Goal: Check status: Check status

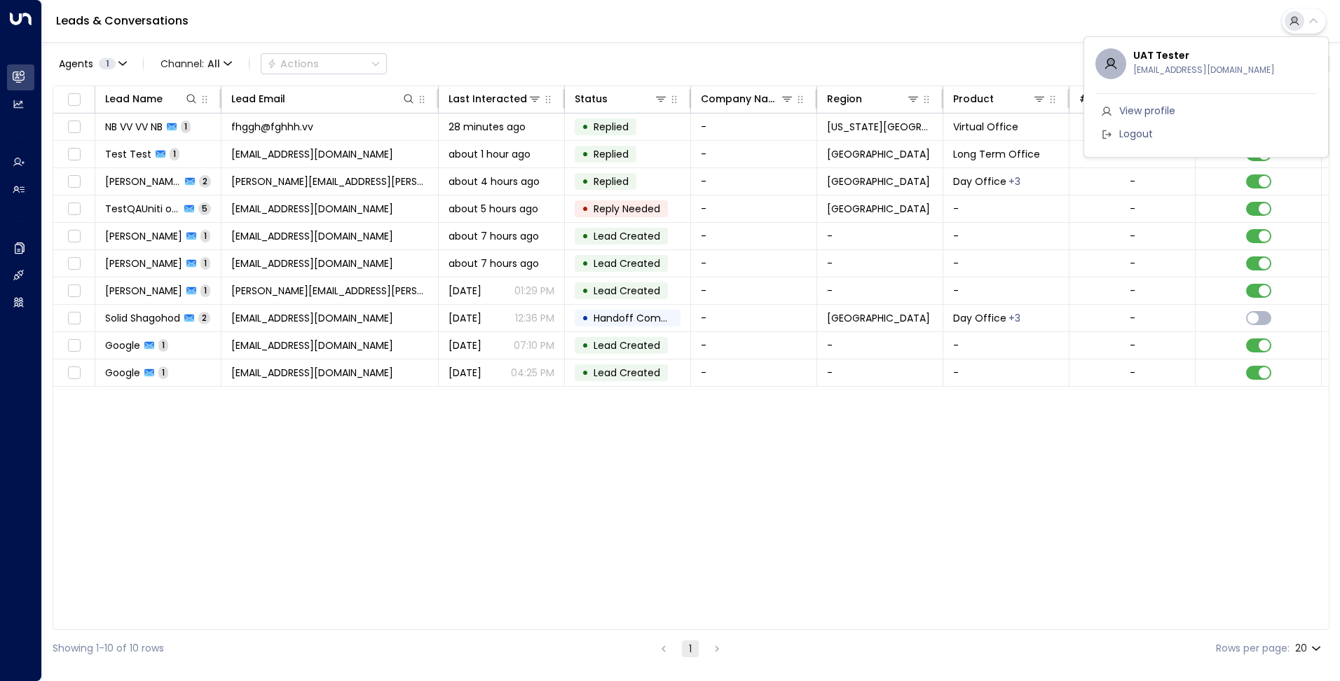
click at [702, 55] on div at bounding box center [670, 340] width 1340 height 681
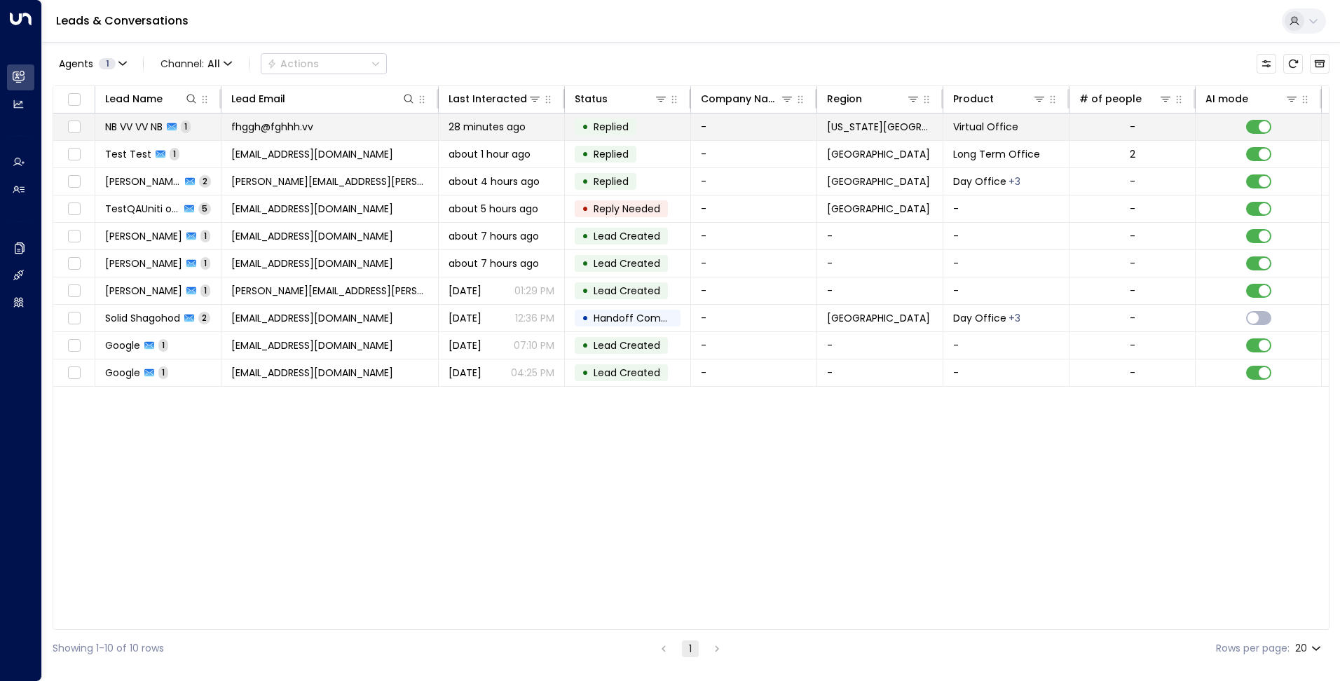
click at [496, 132] on span "28 minutes ago" at bounding box center [487, 127] width 77 height 14
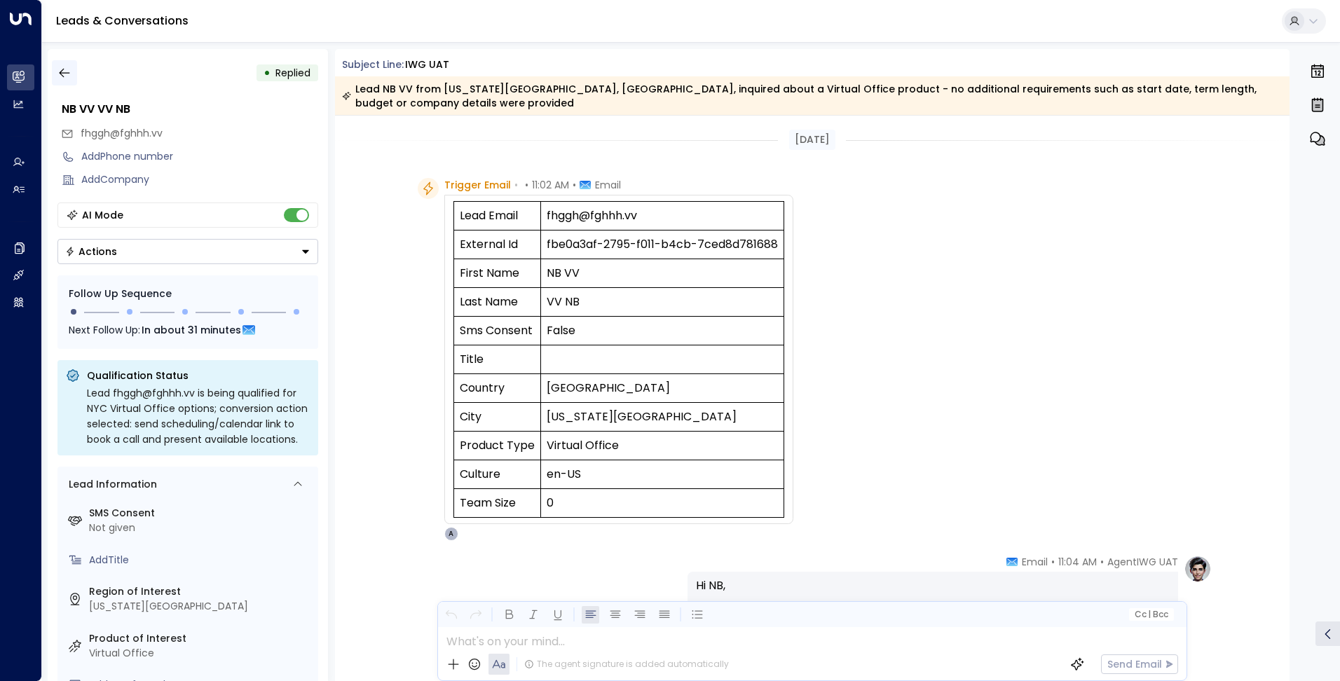
click at [67, 74] on icon "button" at bounding box center [64, 73] width 14 height 14
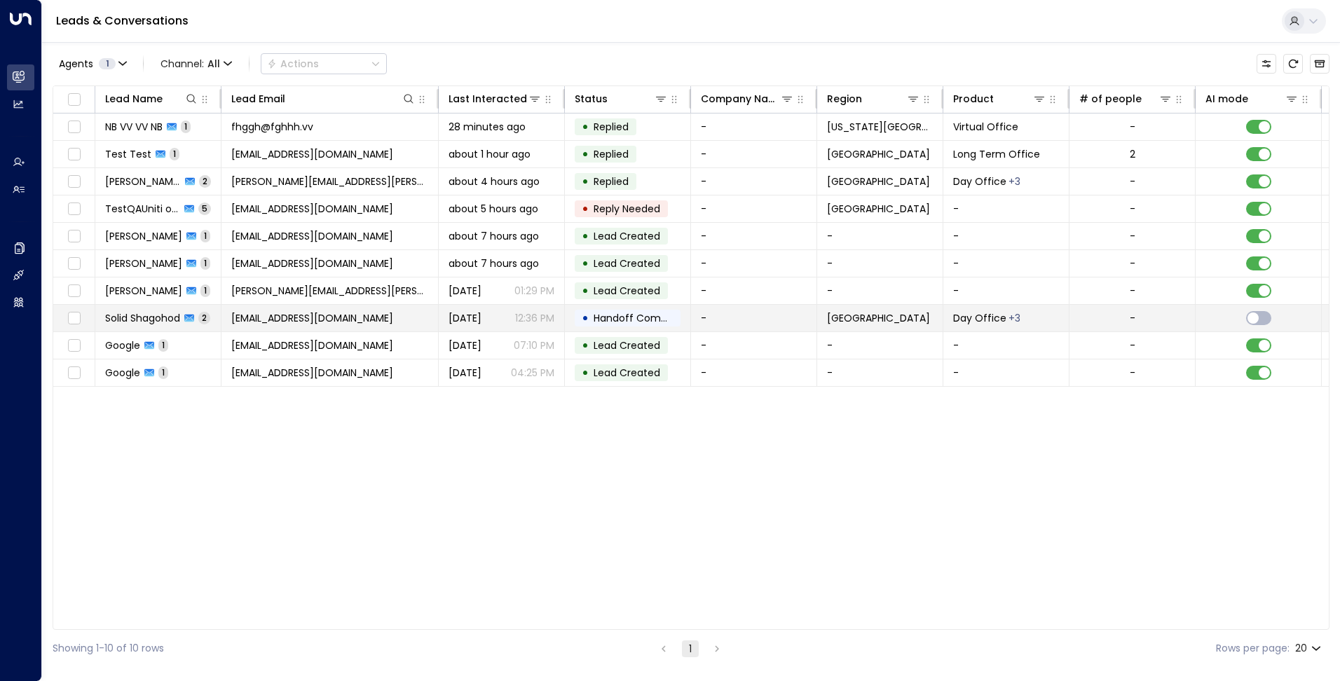
click at [581, 317] on div "• Handoff Completed" at bounding box center [628, 318] width 106 height 17
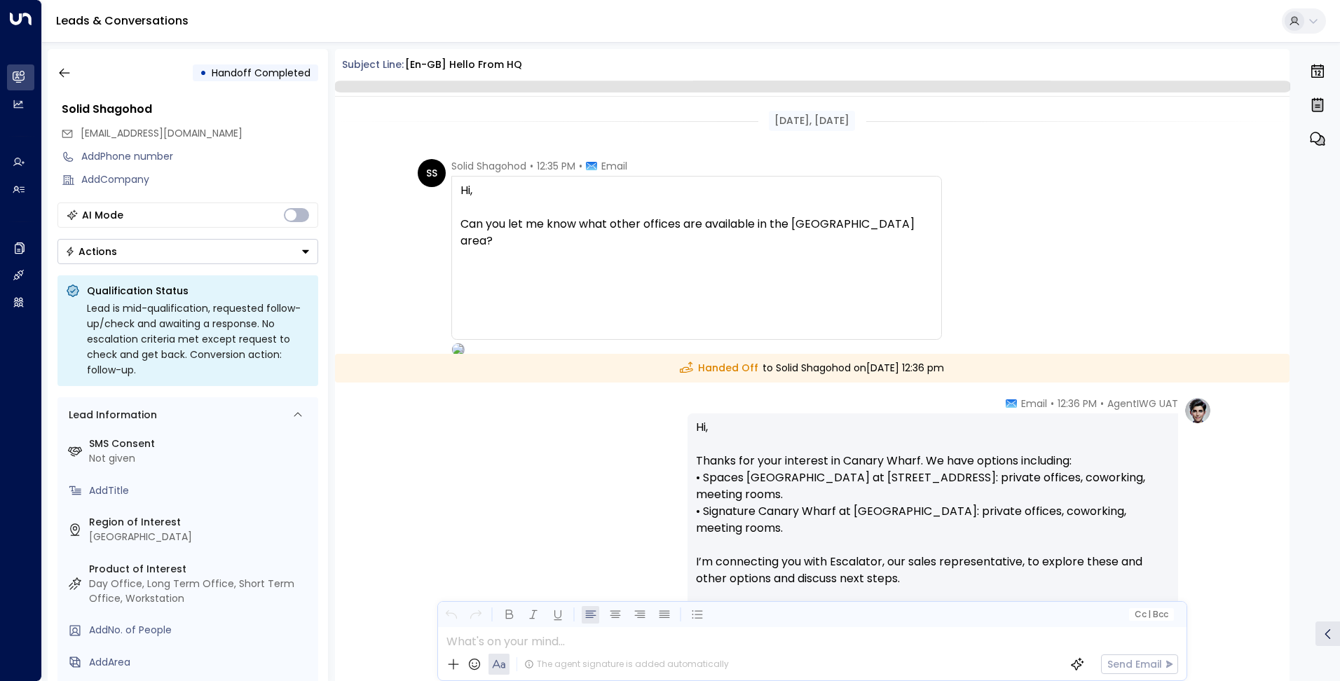
scroll to position [222, 0]
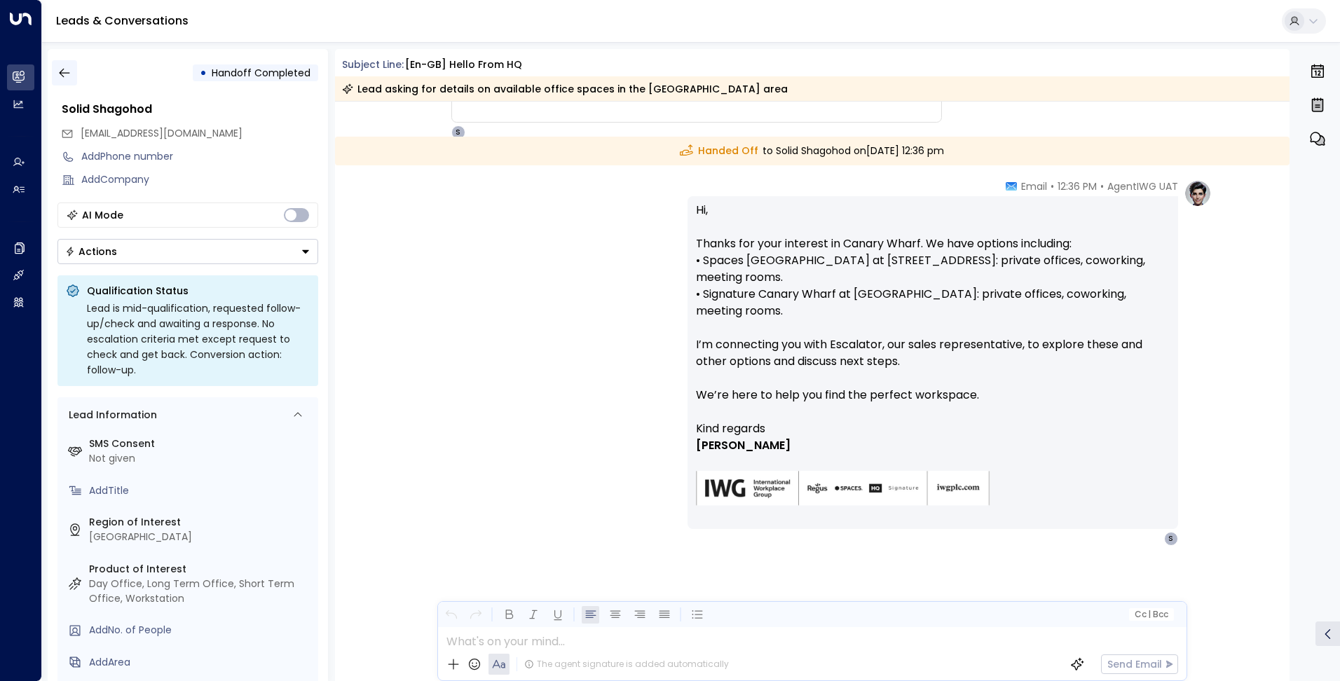
click at [74, 67] on button "button" at bounding box center [64, 72] width 25 height 25
